Goal: Check status

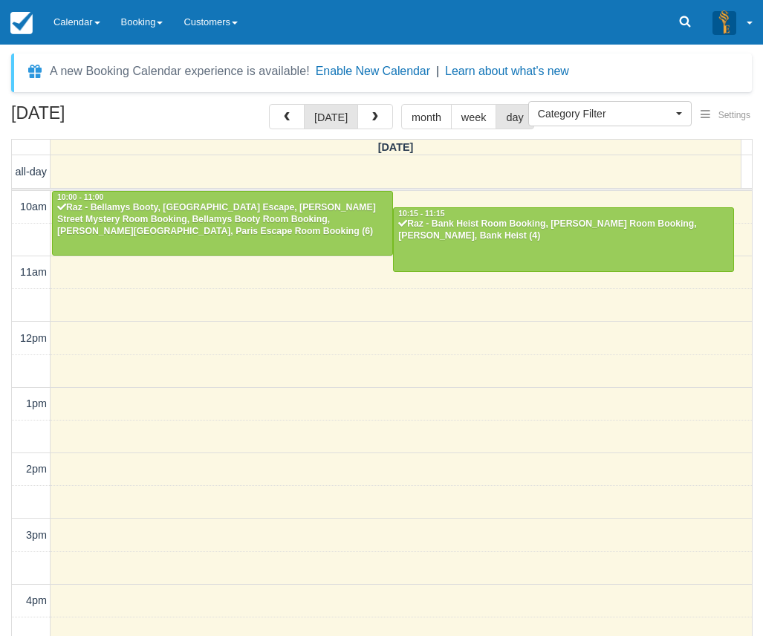
select select
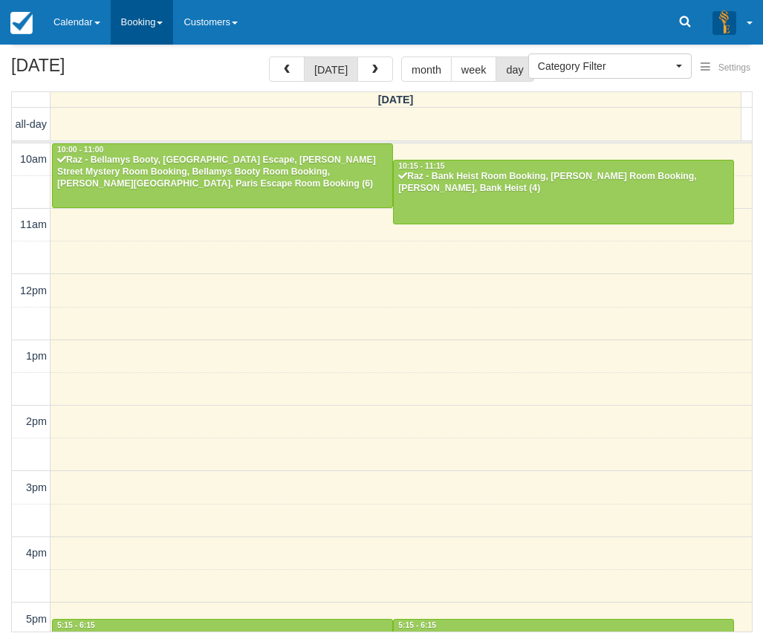
scroll to position [331, 0]
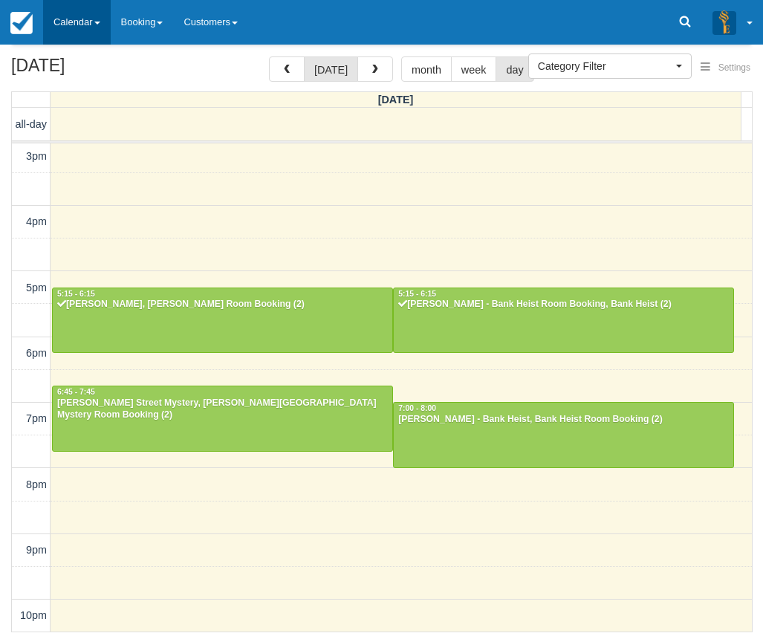
click at [74, 26] on link "Calendar" at bounding box center [77, 22] width 68 height 45
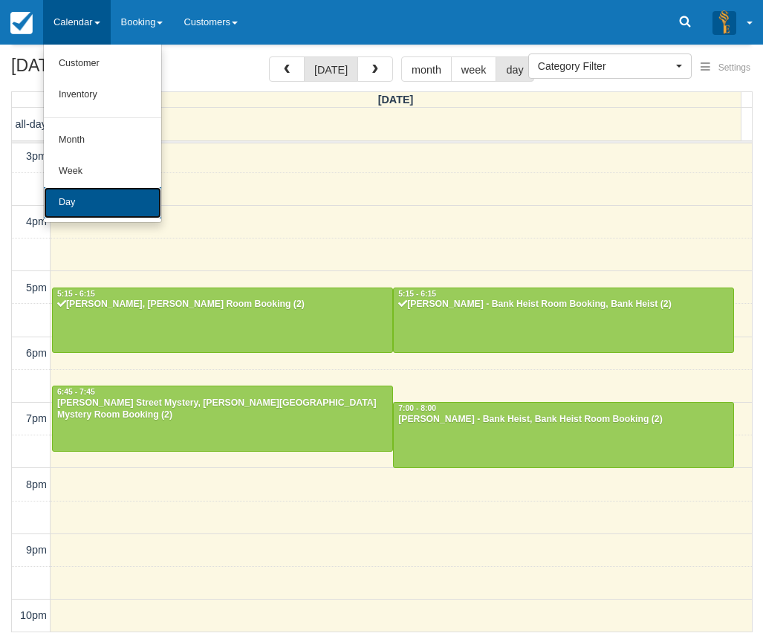
click at [84, 199] on link "Day" at bounding box center [102, 202] width 117 height 31
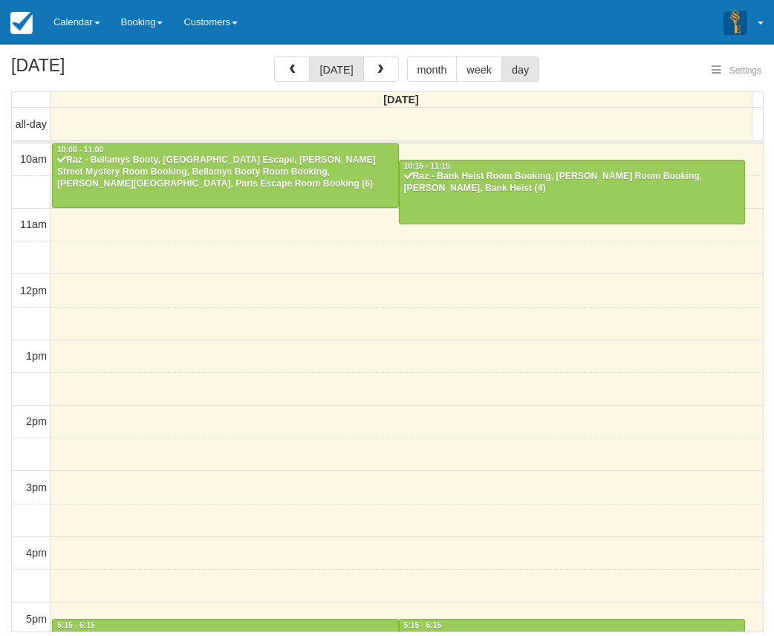
select select
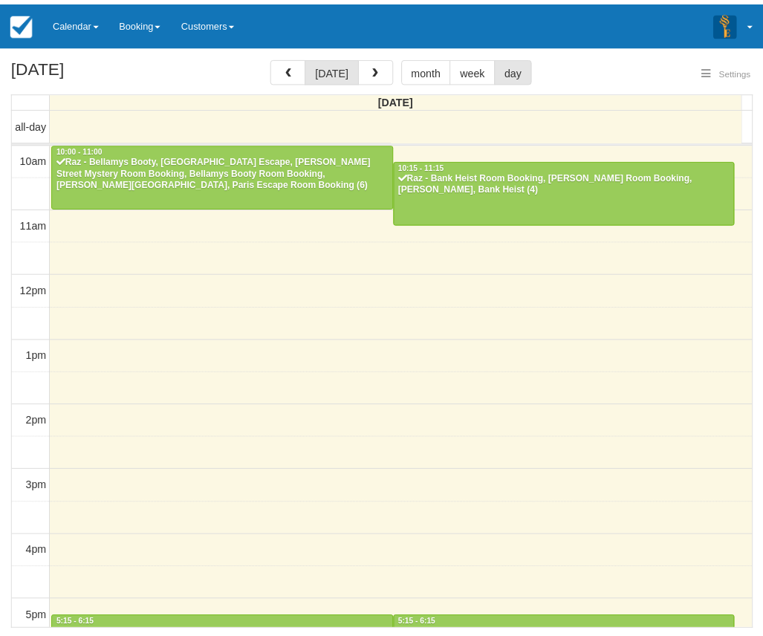
scroll to position [332, 0]
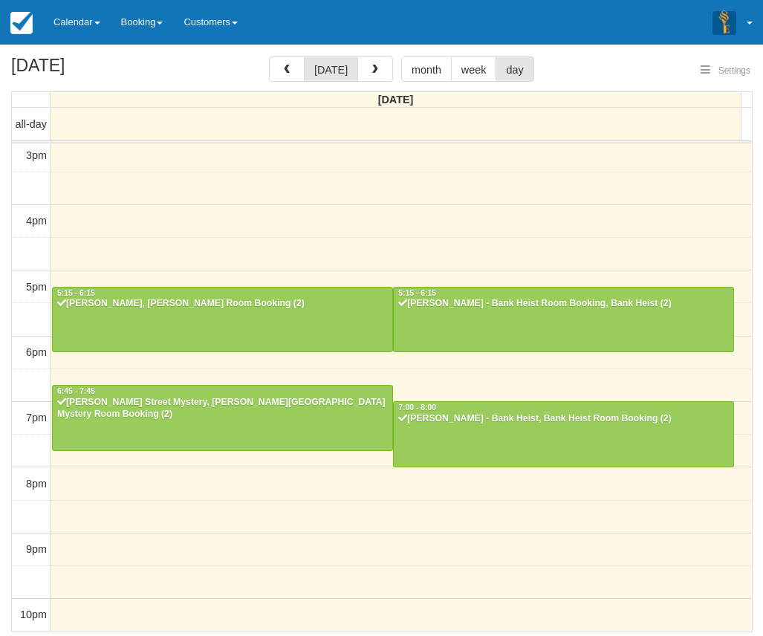
select select
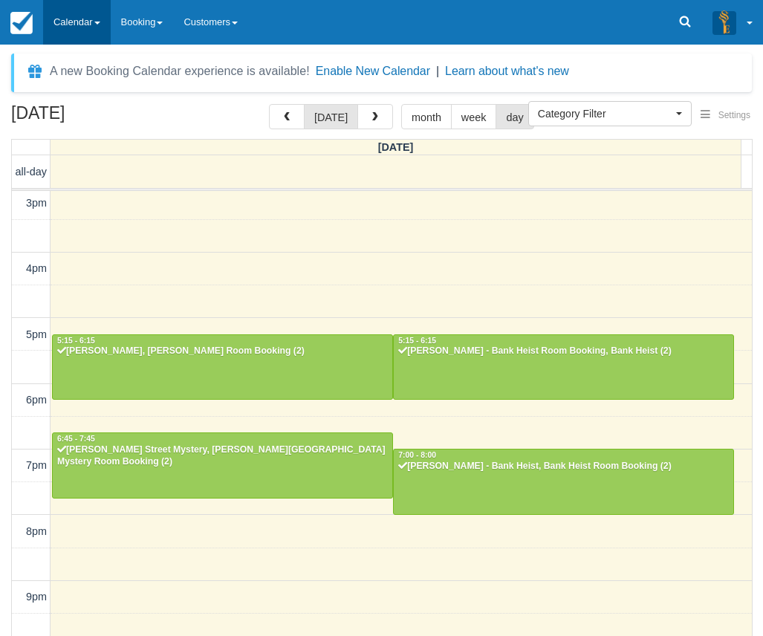
click at [77, 32] on link "Calendar" at bounding box center [77, 22] width 68 height 45
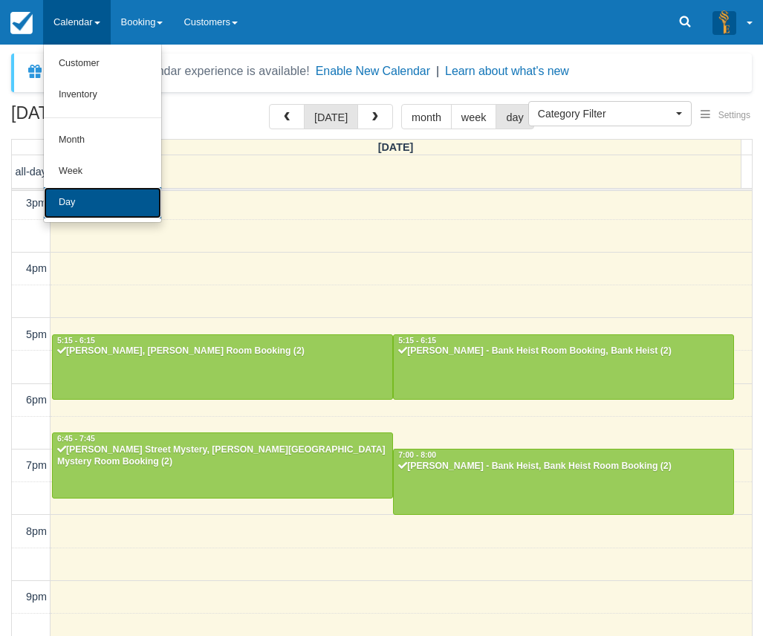
click at [71, 207] on link "Day" at bounding box center [102, 202] width 117 height 31
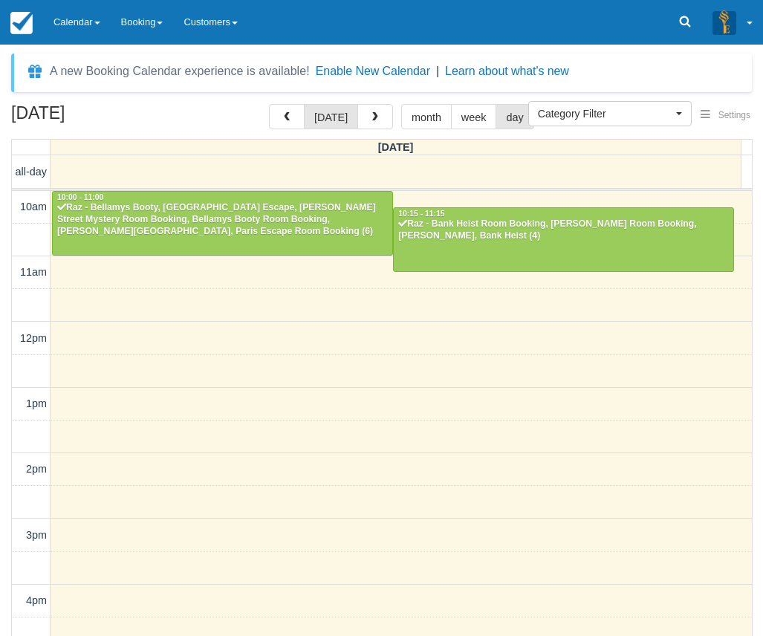
select select
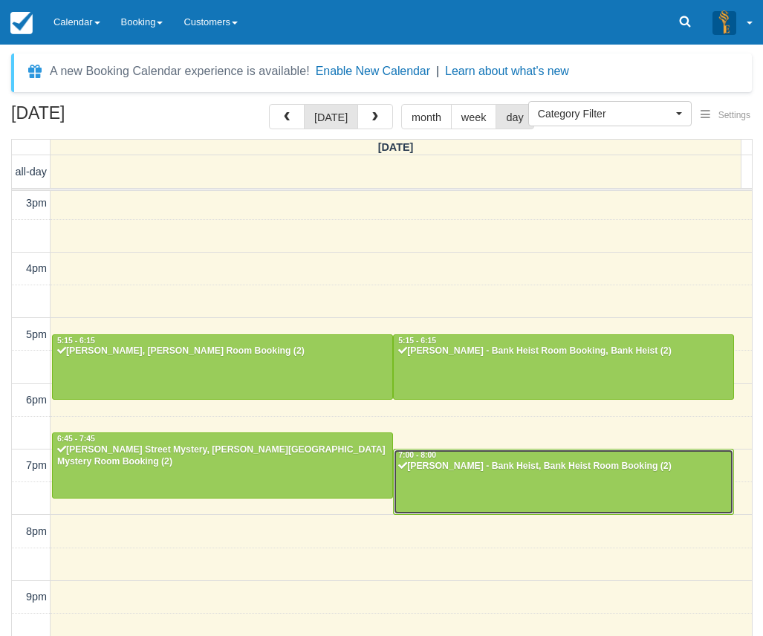
click at [450, 479] on div at bounding box center [564, 482] width 340 height 64
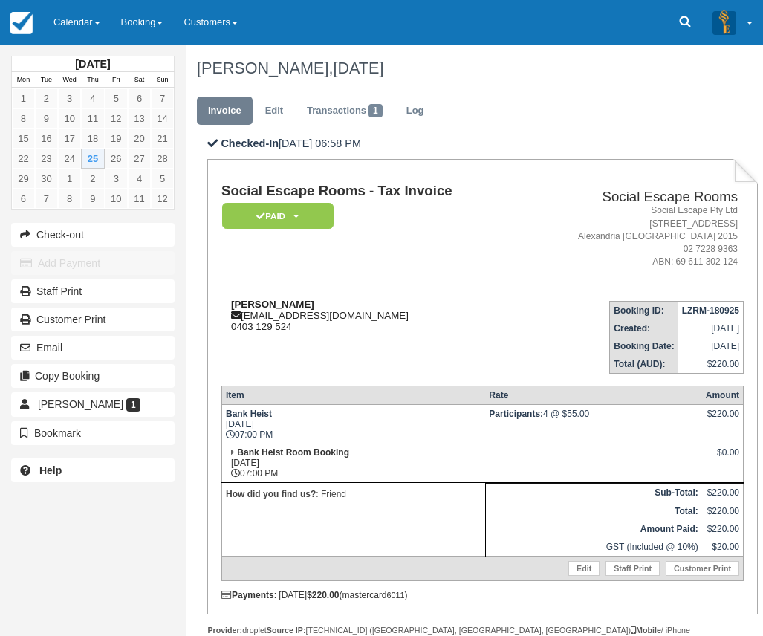
click at [245, 305] on strong "Brigitte Gilbert" at bounding box center [272, 304] width 83 height 11
drag, startPoint x: 245, startPoint y: 305, endPoint x: 282, endPoint y: 305, distance: 37.2
click at [282, 305] on strong "Brigitte Gilbert" at bounding box center [272, 304] width 83 height 11
